Goal: Task Accomplishment & Management: Manage account settings

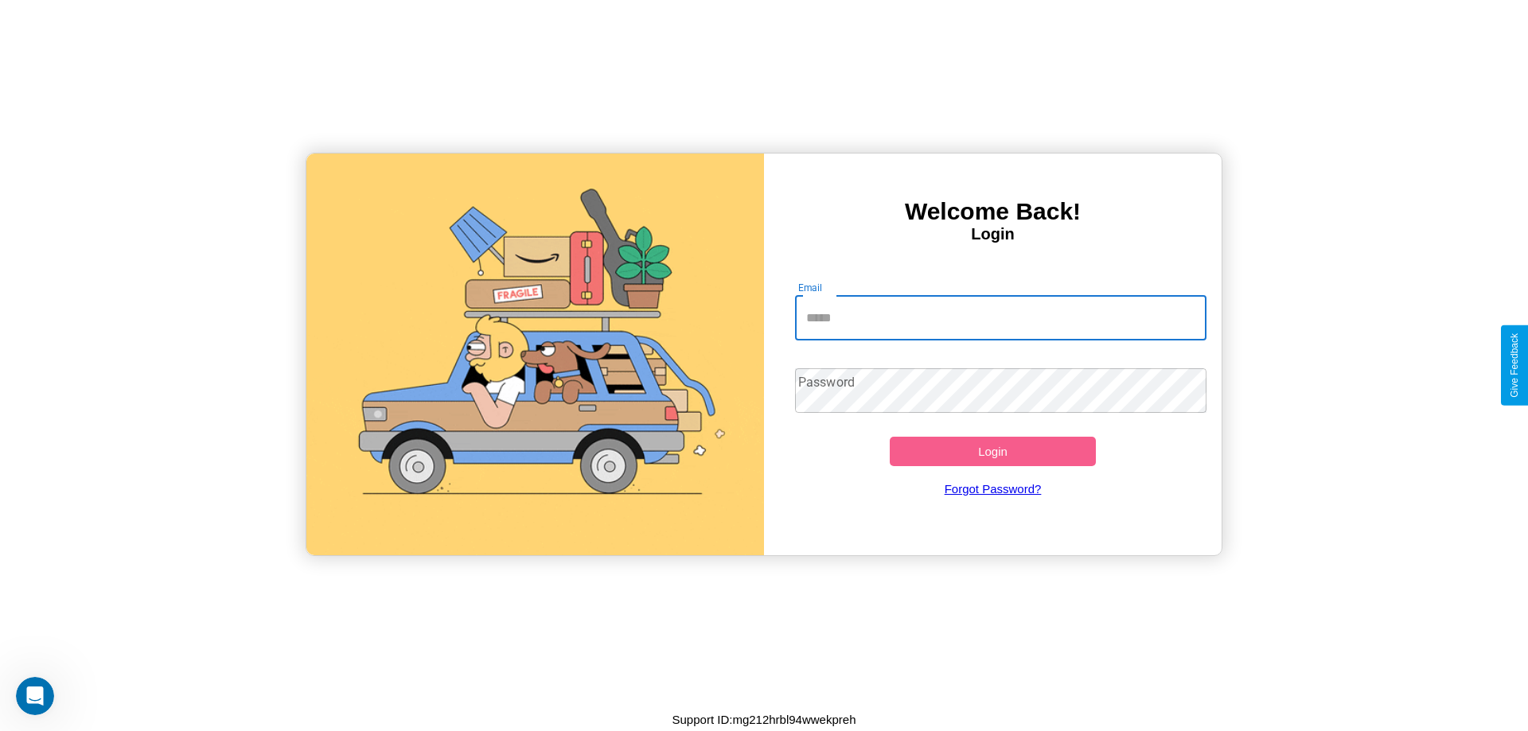
click at [1000, 317] on input "Email" at bounding box center [1001, 318] width 412 height 45
type input "**********"
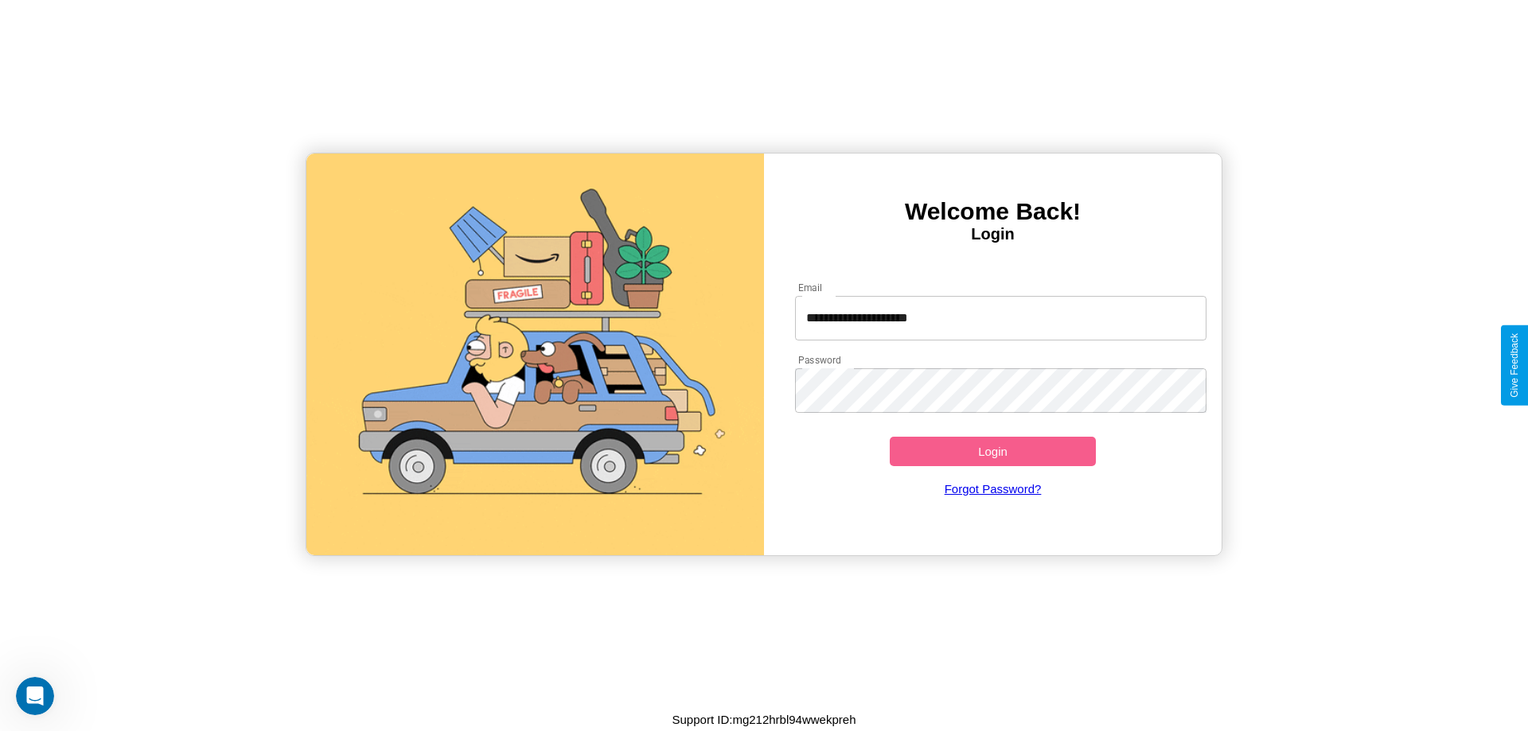
click at [992, 451] on button "Login" at bounding box center [993, 451] width 206 height 29
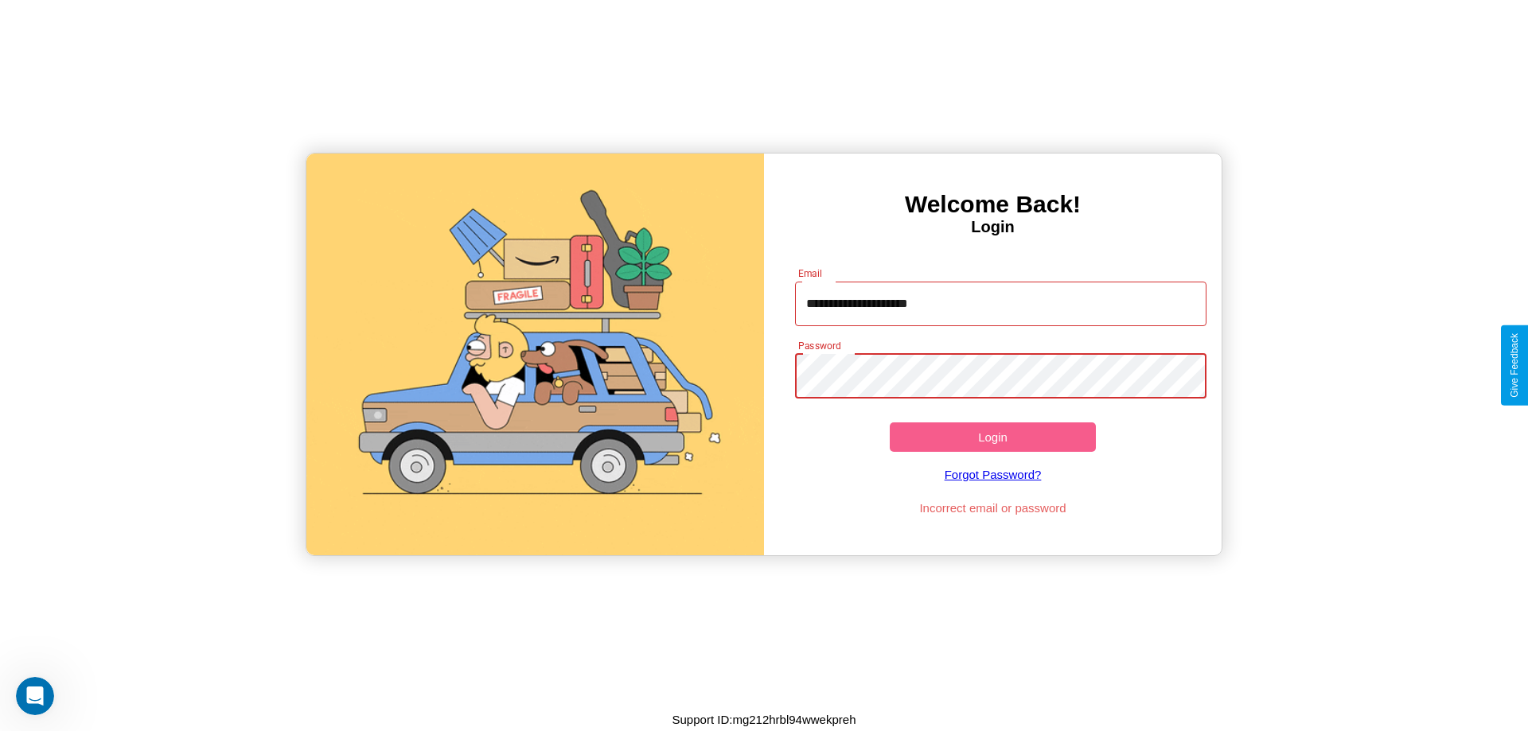
click at [992, 437] on button "Login" at bounding box center [993, 437] width 206 height 29
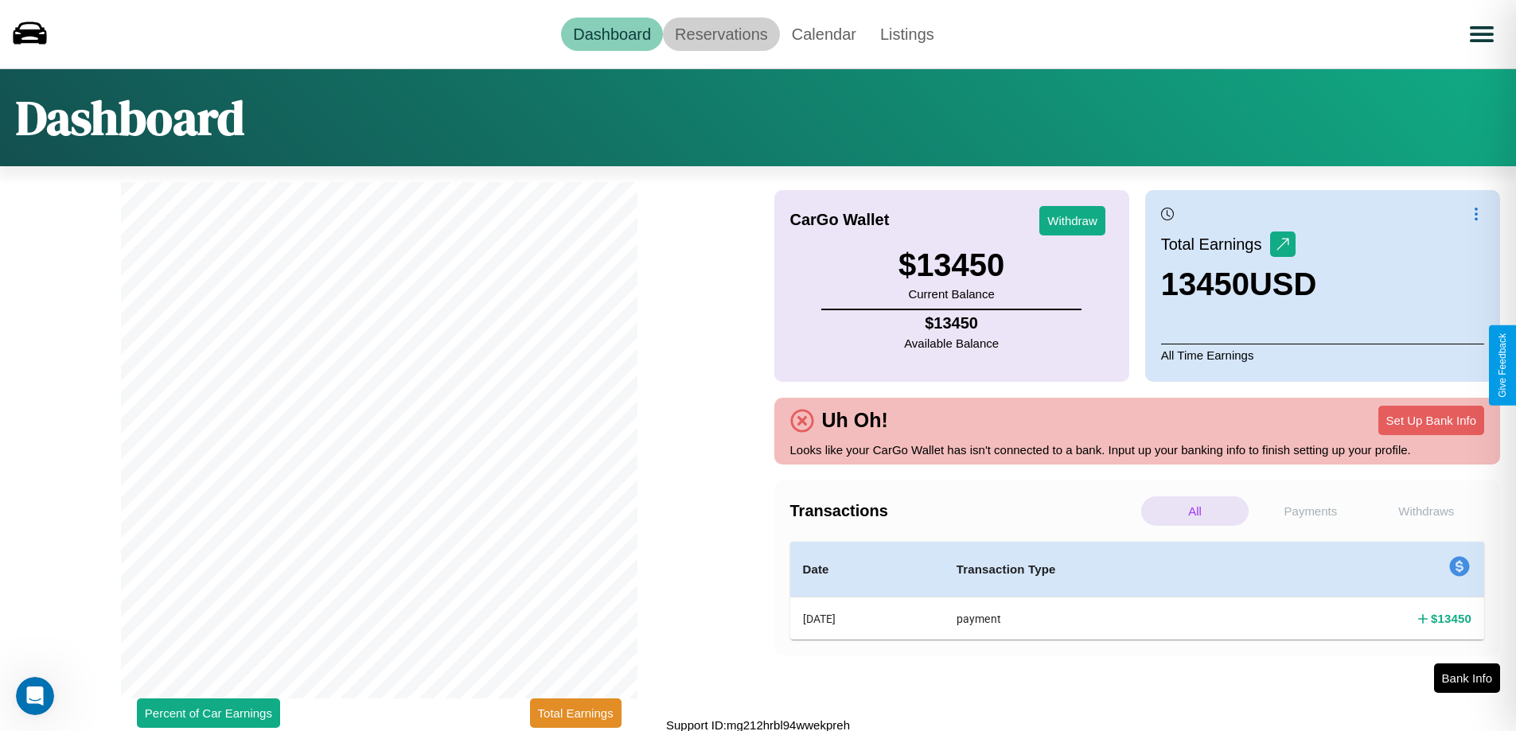
click at [721, 33] on link "Reservations" at bounding box center [721, 34] width 117 height 33
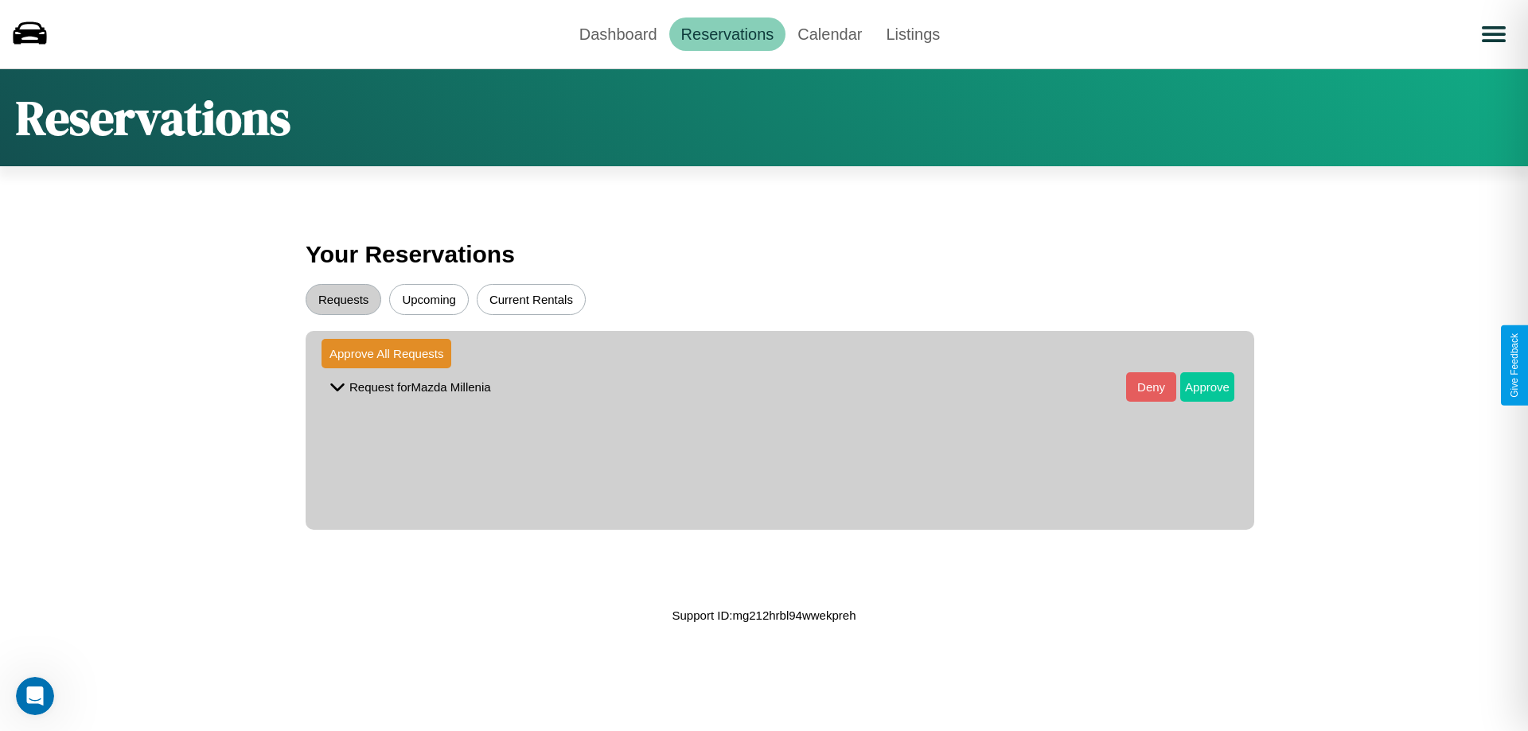
click at [1195, 387] on button "Approve" at bounding box center [1207, 386] width 54 height 29
